Goal: Information Seeking & Learning: Check status

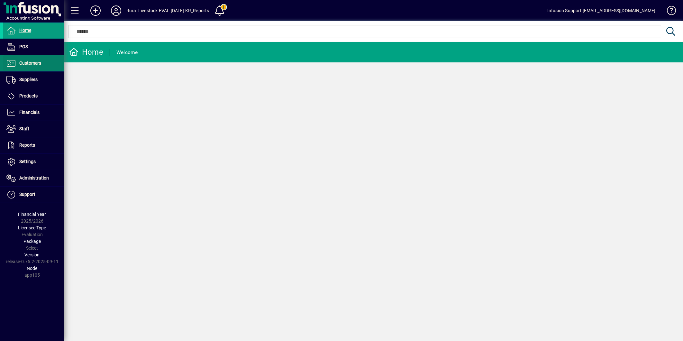
click at [45, 60] on span at bounding box center [33, 63] width 61 height 15
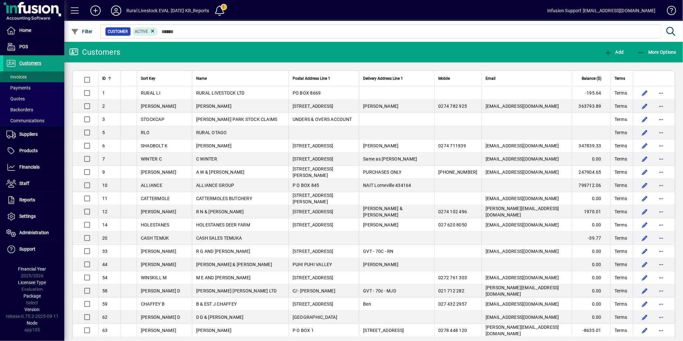
click at [37, 76] on span at bounding box center [33, 76] width 61 height 15
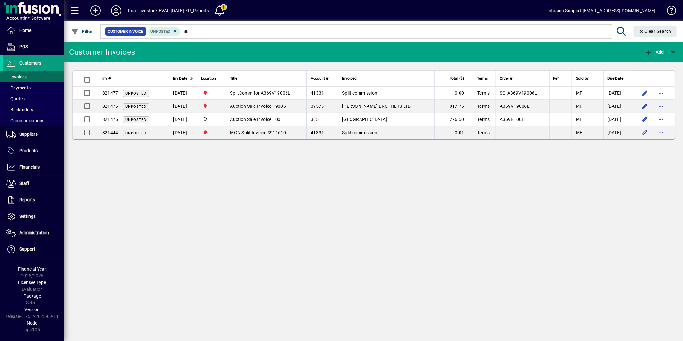
drag, startPoint x: 276, startPoint y: 215, endPoint x: 204, endPoint y: 66, distance: 166.0
click at [270, 175] on div "Customer Invoices Add Inv # Inv Date Location Title Account # Invoiced Total ($…" at bounding box center [373, 191] width 618 height 299
click at [175, 30] on icon at bounding box center [175, 31] width 6 height 6
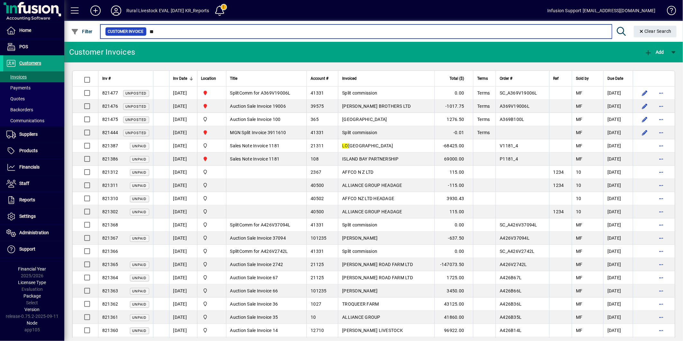
click at [215, 34] on input "**" at bounding box center [377, 31] width 460 height 9
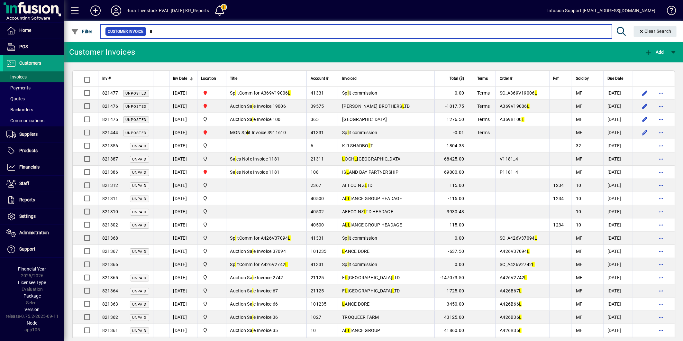
type input "*"
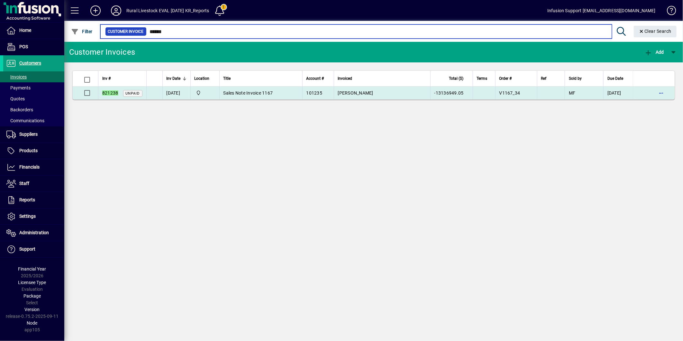
type input "******"
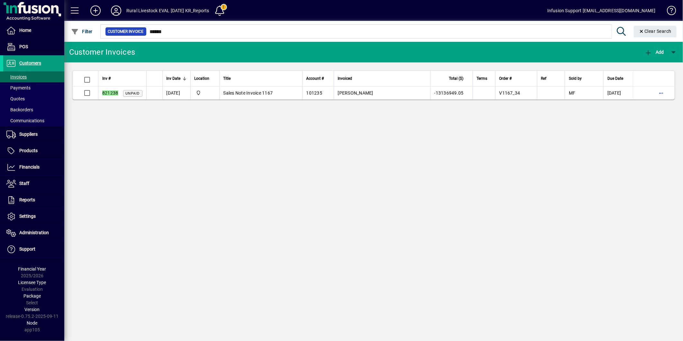
drag, startPoint x: 290, startPoint y: 92, endPoint x: 550, endPoint y: 110, distance: 260.6
click at [290, 93] on td "Sales Note Invoice 1167" at bounding box center [260, 92] width 83 height 13
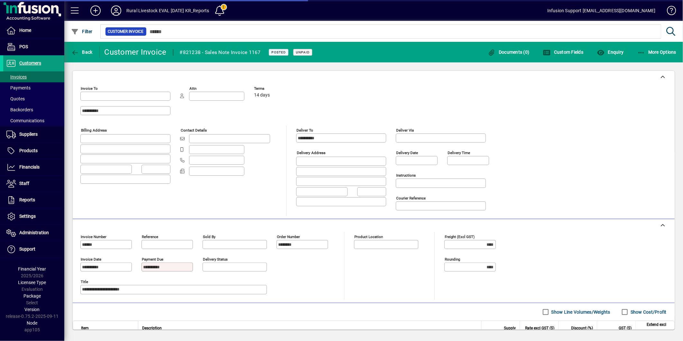
type input "**********"
type input "****"
type input "**********"
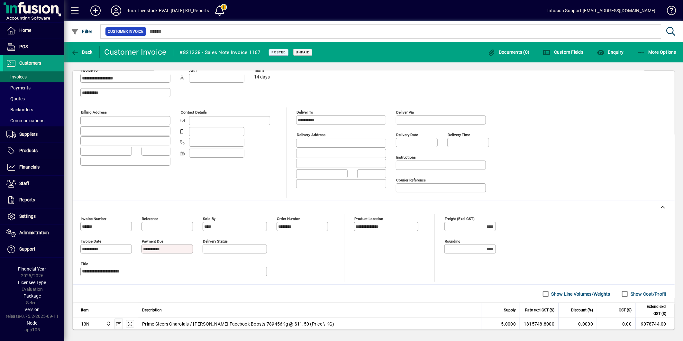
scroll to position [18, 0]
drag, startPoint x: 133, startPoint y: 274, endPoint x: 0, endPoint y: 261, distance: 133.7
click at [0, 261] on html "**********" at bounding box center [341, 170] width 683 height 341
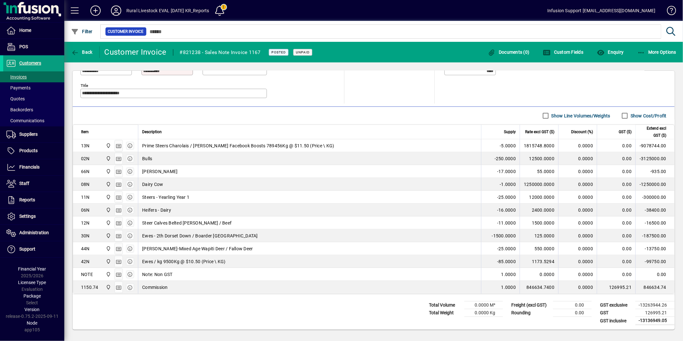
scroll to position [197, 0]
drag, startPoint x: 323, startPoint y: 147, endPoint x: 148, endPoint y: 146, distance: 174.5
click at [146, 146] on div "Prime Steers Charolais / [PERSON_NAME] Facebook Boosts 789456Kg @ $11.50 (Price…" at bounding box center [309, 145] width 335 height 6
click at [121, 146] on icon "button" at bounding box center [119, 145] width 6 height 4
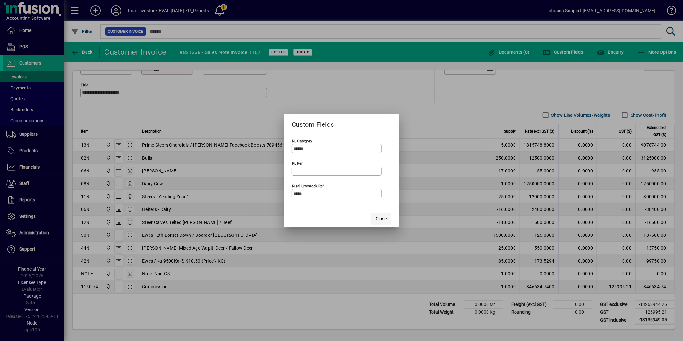
click at [382, 219] on span "Close" at bounding box center [380, 218] width 11 height 7
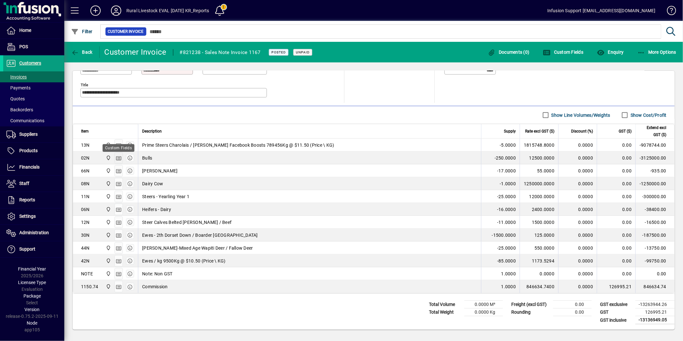
click at [116, 159] on icon "button" at bounding box center [119, 158] width 6 height 4
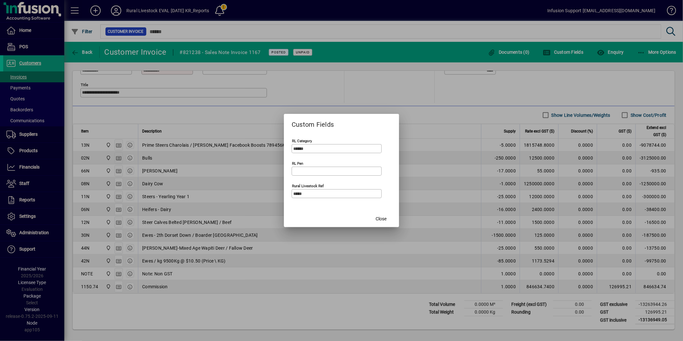
click at [115, 159] on div at bounding box center [341, 170] width 683 height 341
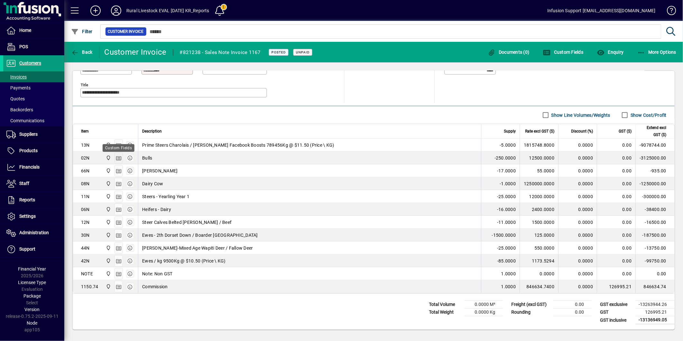
click at [116, 159] on icon "button" at bounding box center [119, 158] width 6 height 4
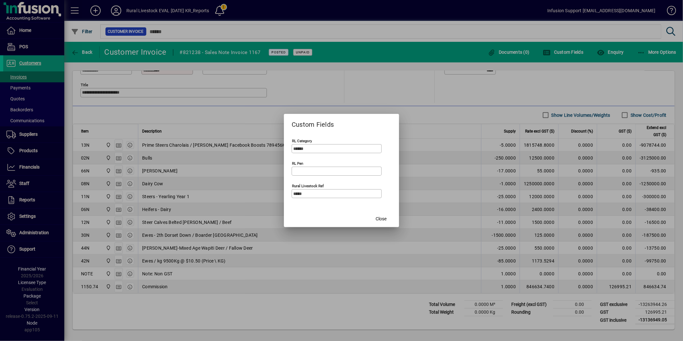
click at [386, 218] on span "Close" at bounding box center [380, 218] width 11 height 7
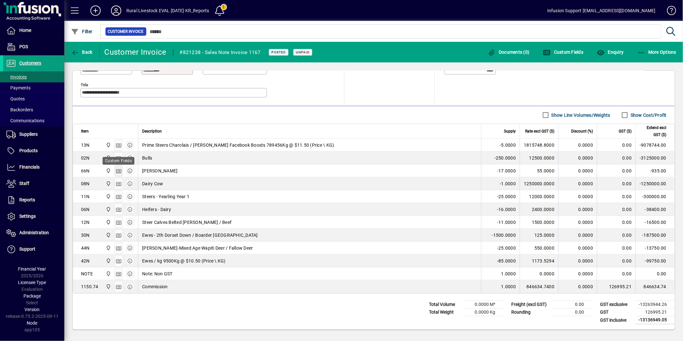
click at [117, 172] on icon "button" at bounding box center [119, 171] width 6 height 4
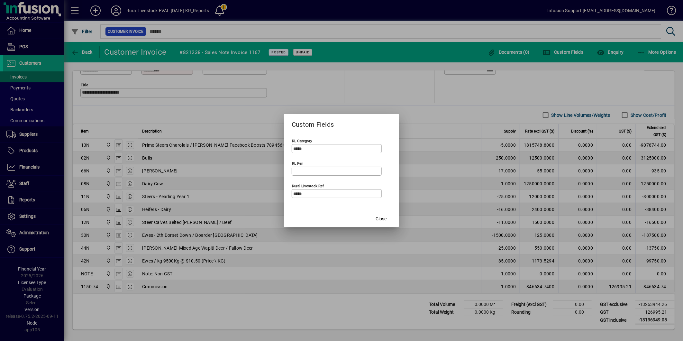
drag, startPoint x: 387, startPoint y: 219, endPoint x: 409, endPoint y: 219, distance: 22.5
click at [387, 219] on span "button" at bounding box center [381, 218] width 21 height 15
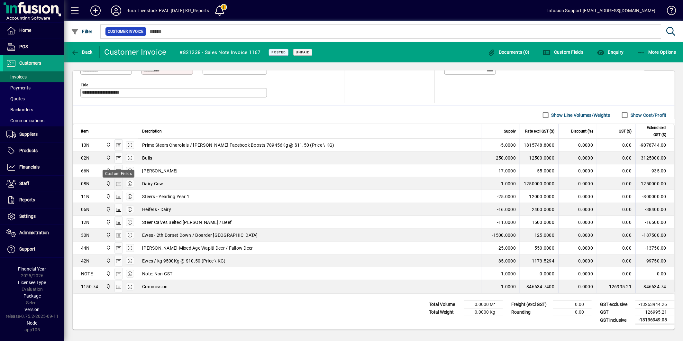
click at [116, 185] on icon "button" at bounding box center [119, 184] width 6 height 4
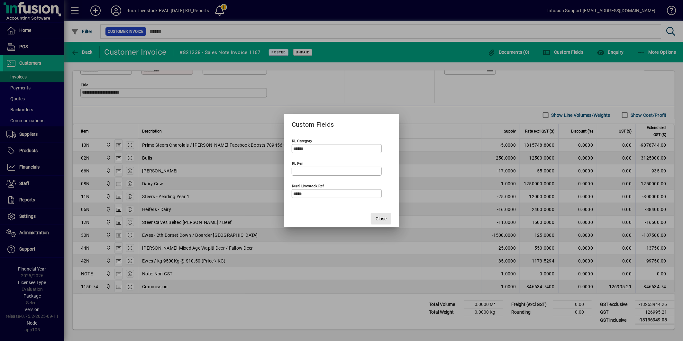
drag, startPoint x: 385, startPoint y: 217, endPoint x: 361, endPoint y: 221, distance: 23.8
click at [384, 218] on span "Close" at bounding box center [380, 218] width 11 height 7
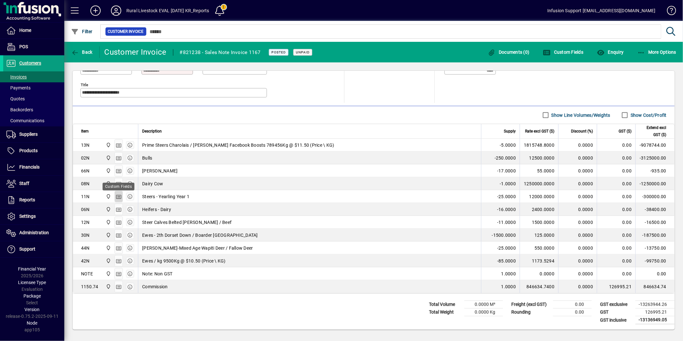
click at [118, 198] on icon "button" at bounding box center [119, 196] width 6 height 4
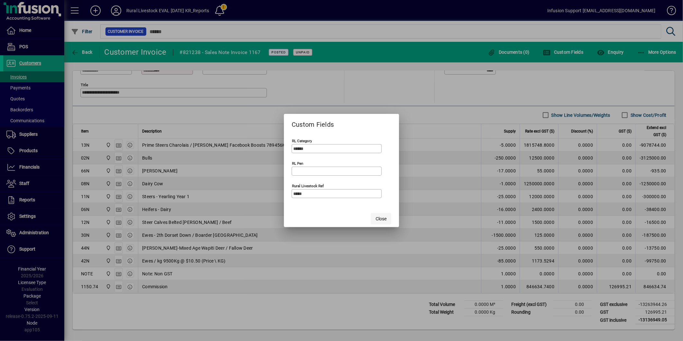
click at [382, 217] on span "Close" at bounding box center [380, 218] width 11 height 7
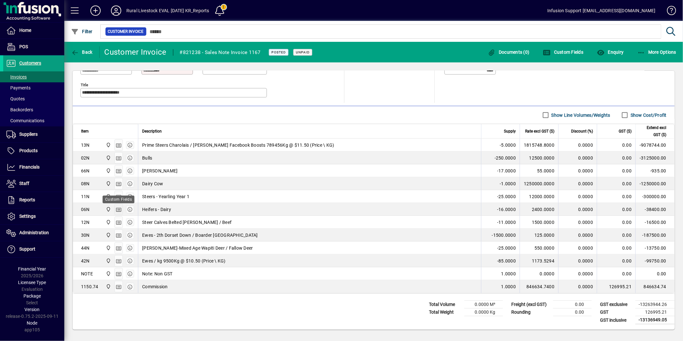
click at [117, 211] on icon "button" at bounding box center [119, 209] width 6 height 4
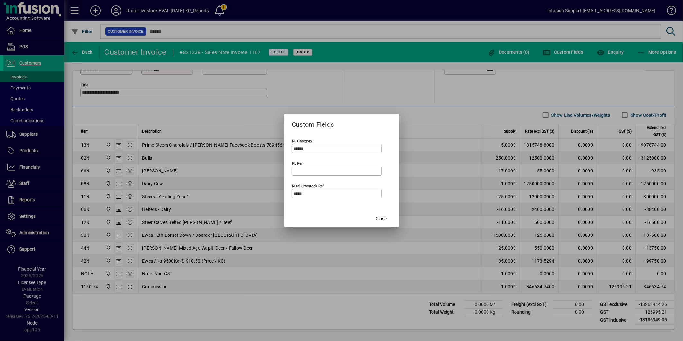
drag, startPoint x: 384, startPoint y: 216, endPoint x: 351, endPoint y: 218, distance: 33.1
click at [381, 219] on span "Close" at bounding box center [380, 218] width 11 height 7
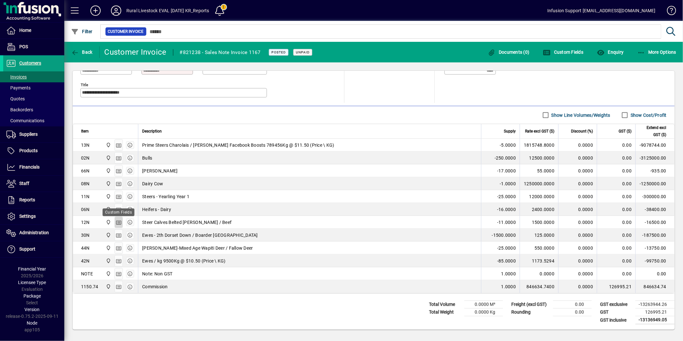
click at [118, 225] on icon "button" at bounding box center [119, 222] width 6 height 4
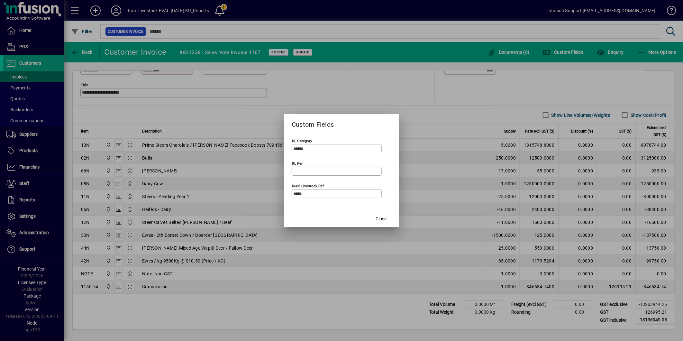
drag, startPoint x: 382, startPoint y: 220, endPoint x: 357, endPoint y: 217, distance: 24.9
click at [380, 220] on span "Close" at bounding box center [380, 218] width 11 height 7
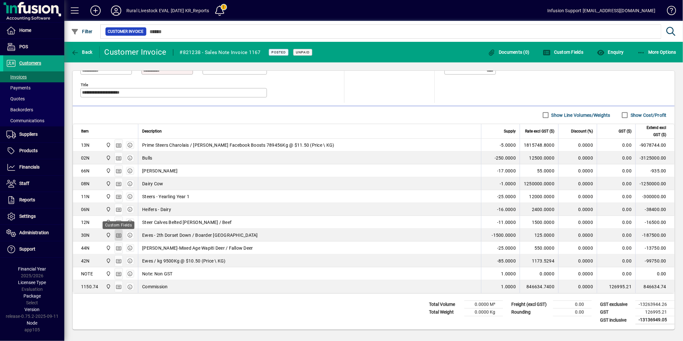
click at [118, 235] on icon "button" at bounding box center [119, 235] width 6 height 4
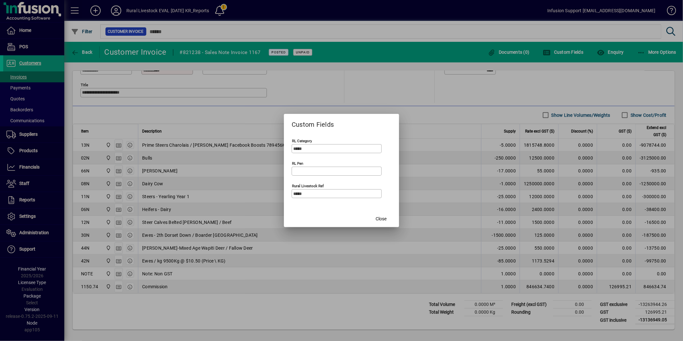
drag, startPoint x: 377, startPoint y: 219, endPoint x: 364, endPoint y: 223, distance: 13.8
click at [375, 220] on span "Close" at bounding box center [380, 218] width 11 height 7
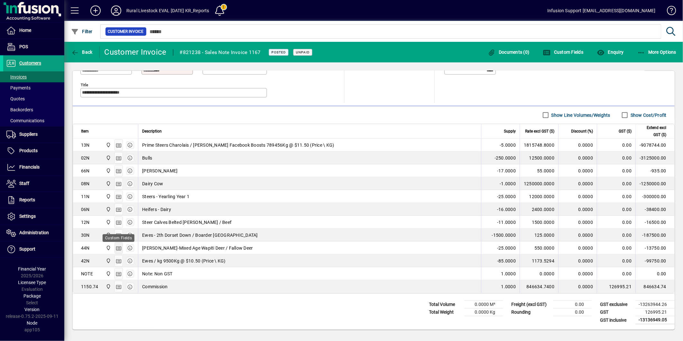
click at [117, 249] on icon "button" at bounding box center [119, 248] width 6 height 4
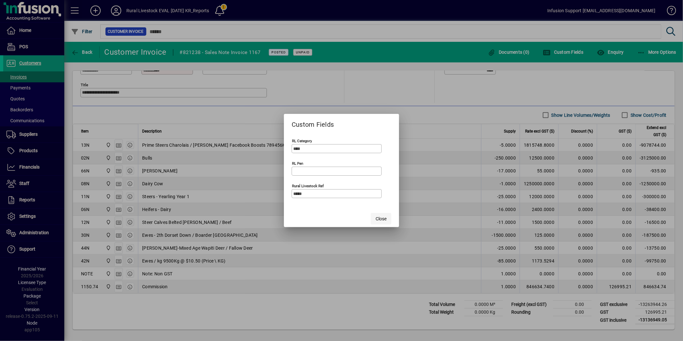
click at [378, 220] on span "Close" at bounding box center [380, 218] width 11 height 7
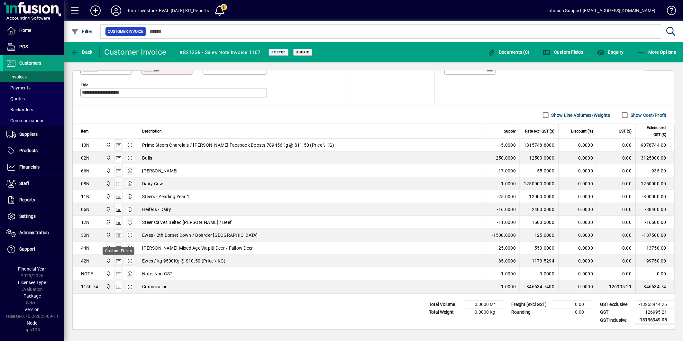
click at [117, 261] on button "button" at bounding box center [118, 261] width 8 height 12
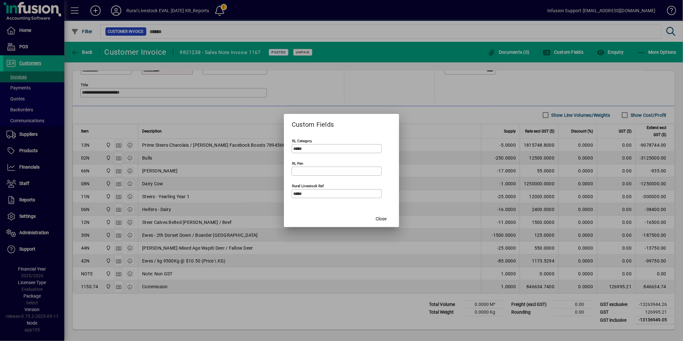
click at [378, 213] on span "button" at bounding box center [381, 218] width 21 height 15
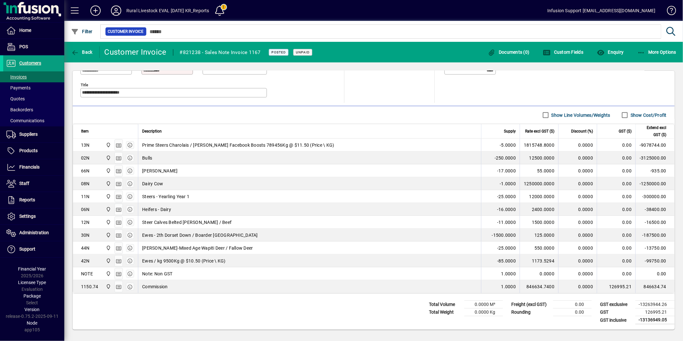
drag, startPoint x: 174, startPoint y: 274, endPoint x: 168, endPoint y: 277, distance: 7.0
click at [174, 274] on div "Note: Non GST" at bounding box center [309, 273] width 335 height 6
click at [118, 275] on icon "button" at bounding box center [119, 274] width 6 height 4
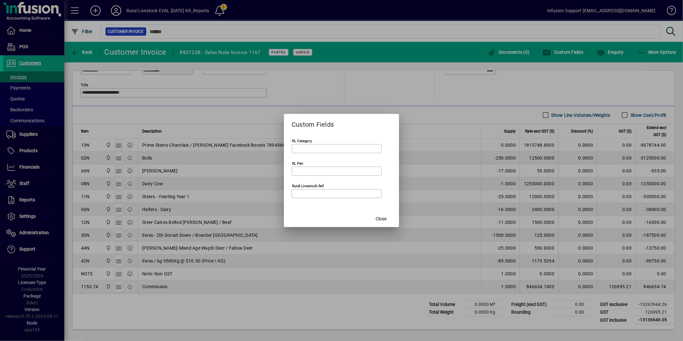
drag, startPoint x: 378, startPoint y: 220, endPoint x: 265, endPoint y: 255, distance: 118.8
click at [378, 220] on span "Close" at bounding box center [380, 218] width 11 height 7
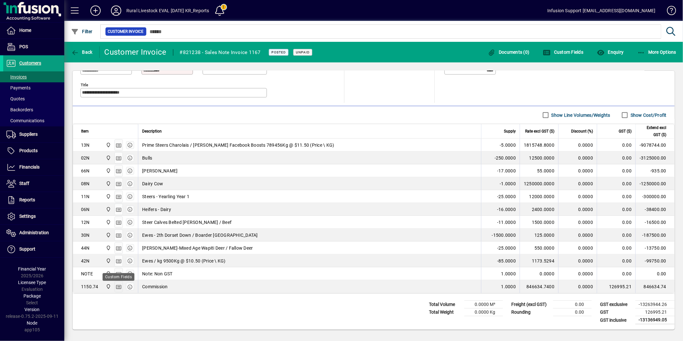
click at [117, 288] on icon "button" at bounding box center [119, 286] width 6 height 4
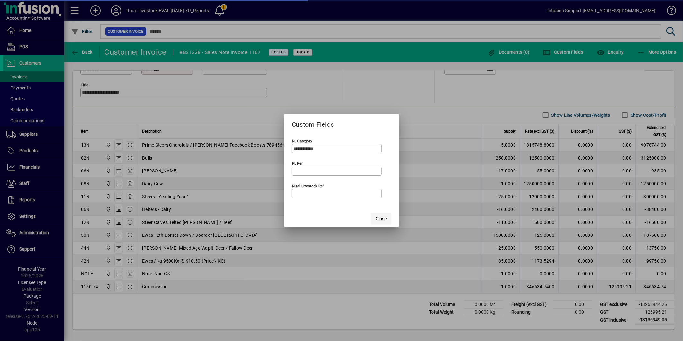
click at [379, 218] on span "Close" at bounding box center [380, 218] width 11 height 7
